Goal: Task Accomplishment & Management: Use online tool/utility

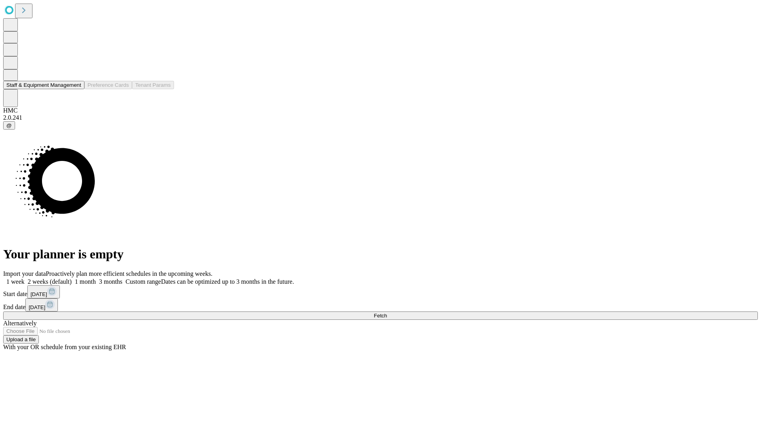
click at [76, 89] on button "Staff & Equipment Management" at bounding box center [43, 85] width 81 height 8
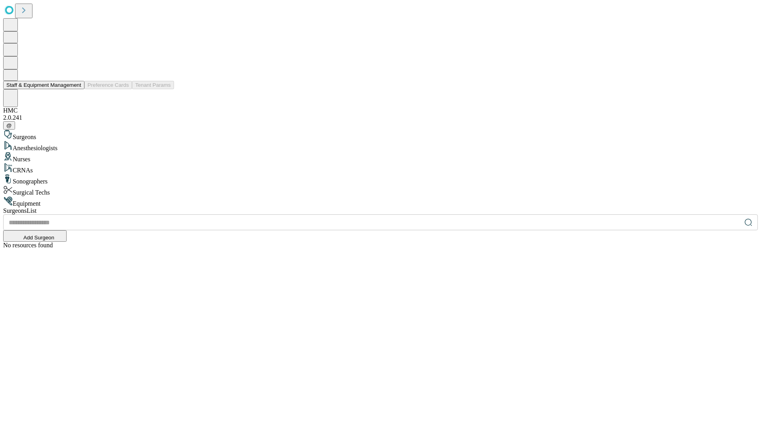
click at [76, 89] on button "Staff & Equipment Management" at bounding box center [43, 85] width 81 height 8
